Goal: Use online tool/utility: Utilize a website feature to perform a specific function

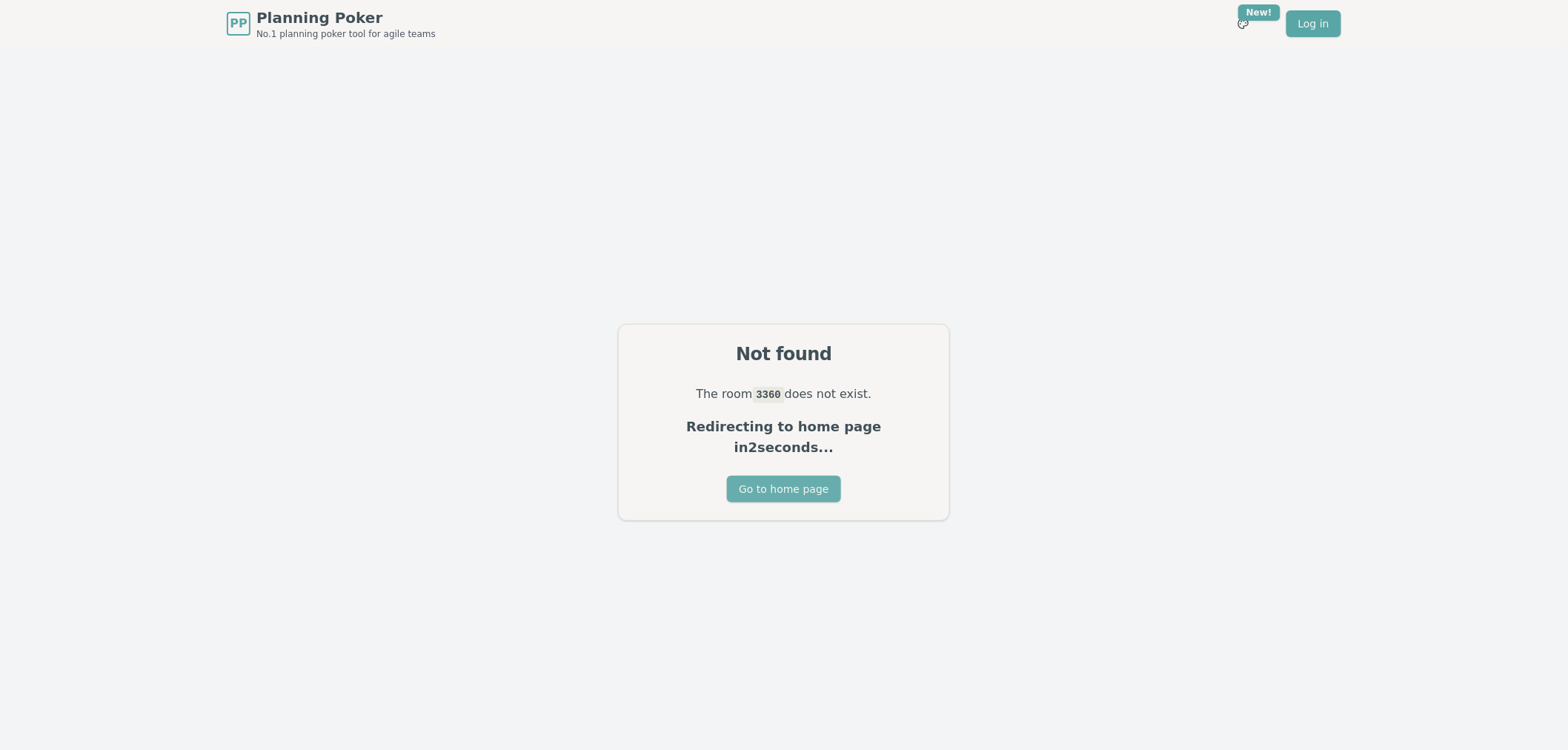
click at [830, 487] on button "Go to home page" at bounding box center [783, 489] width 113 height 27
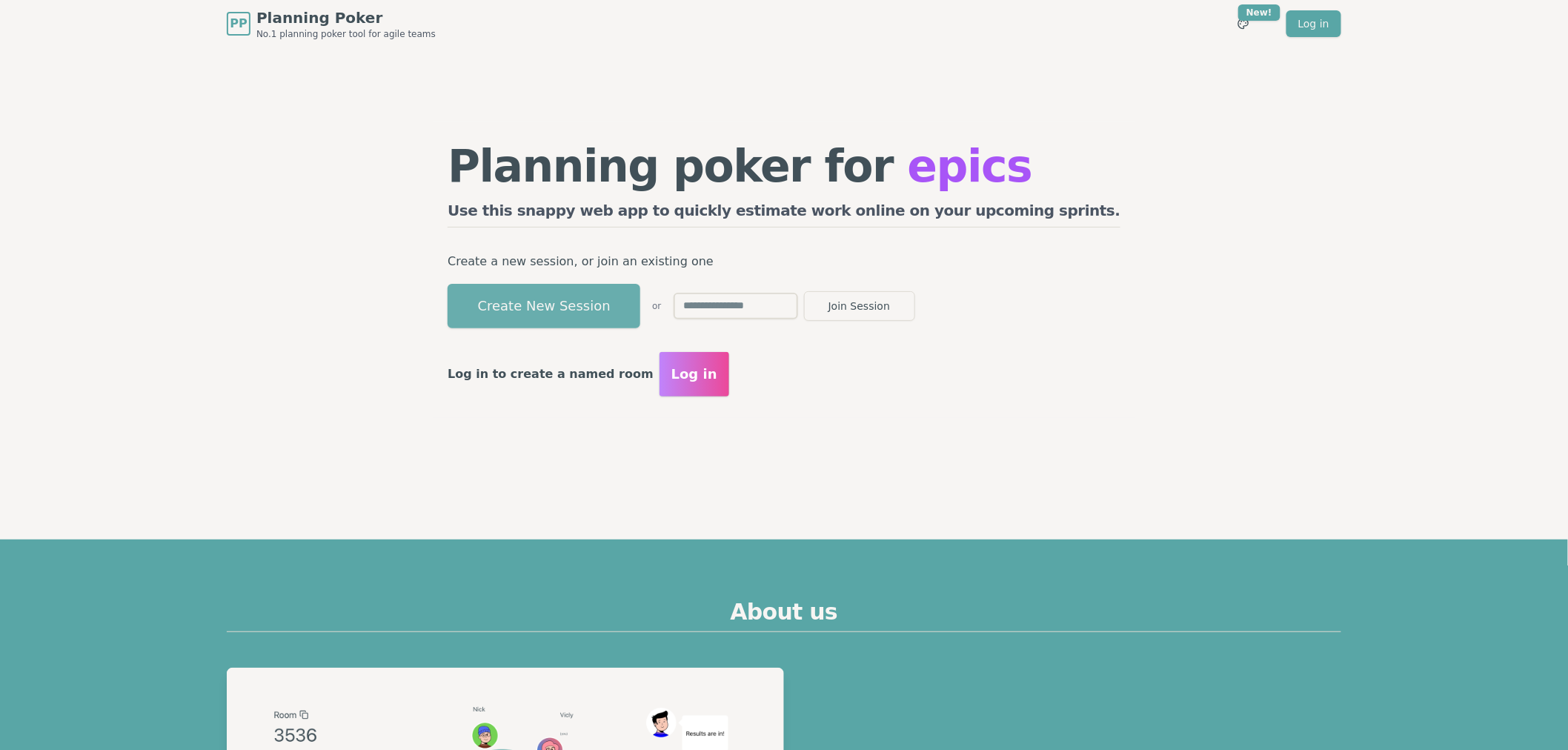
click at [600, 313] on button "Create New Session" at bounding box center [544, 306] width 193 height 44
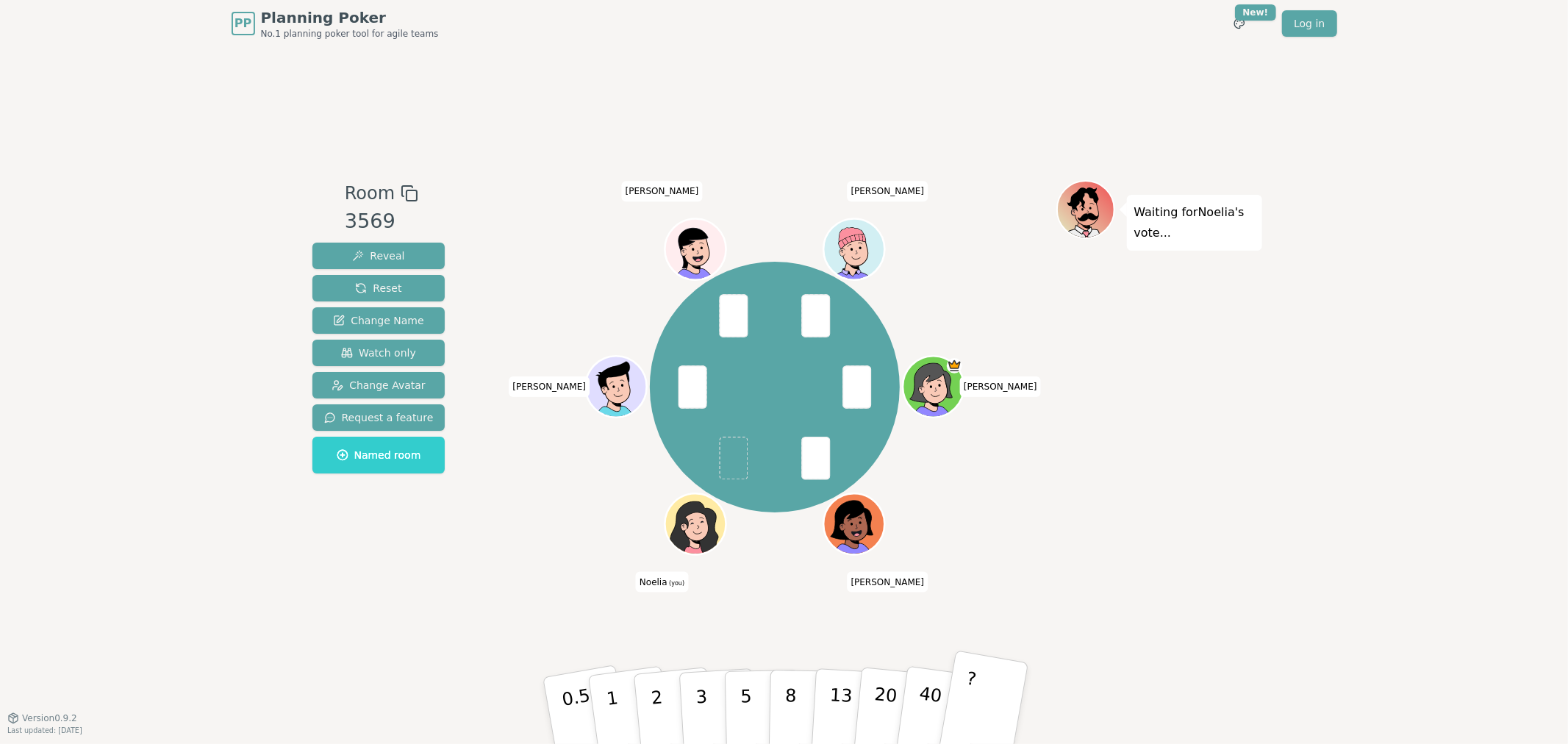
click at [978, 706] on button "?" at bounding box center [982, 711] width 92 height 121
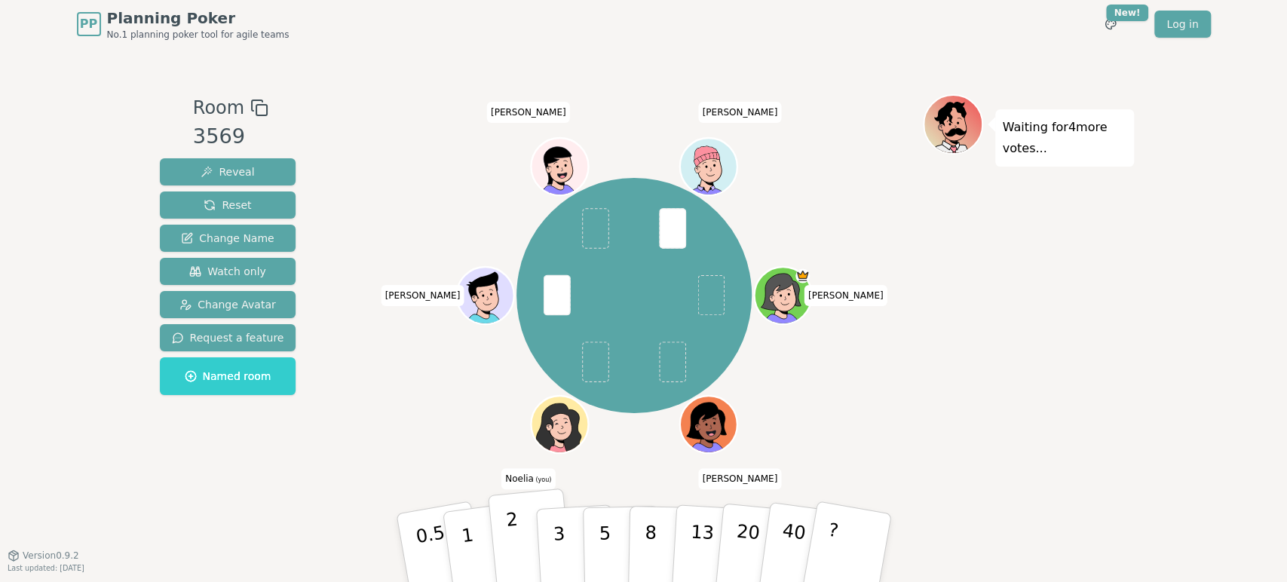
click at [507, 550] on button "2" at bounding box center [530, 549] width 86 height 120
click at [558, 548] on p "3" at bounding box center [559, 549] width 17 height 82
click at [518, 545] on button "2" at bounding box center [530, 549] width 86 height 120
